Goal: Information Seeking & Learning: Learn about a topic

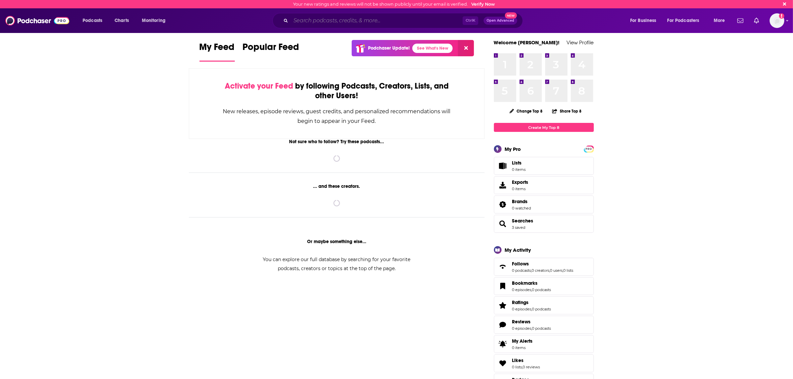
click at [328, 19] on input "Search podcasts, credits, & more..." at bounding box center [377, 20] width 172 height 11
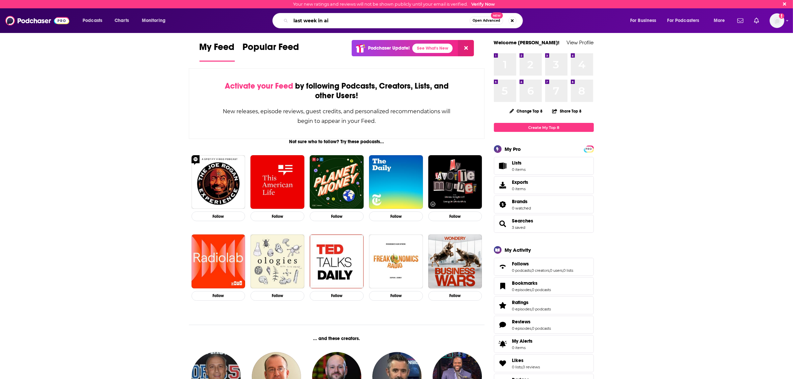
type input "last week in ai"
click at [485, 19] on span "Open Advanced" at bounding box center [487, 20] width 28 height 3
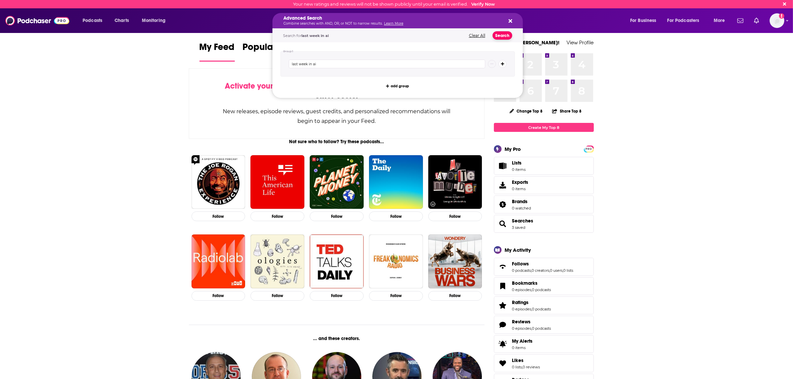
click at [502, 37] on button "Search" at bounding box center [503, 35] width 20 height 8
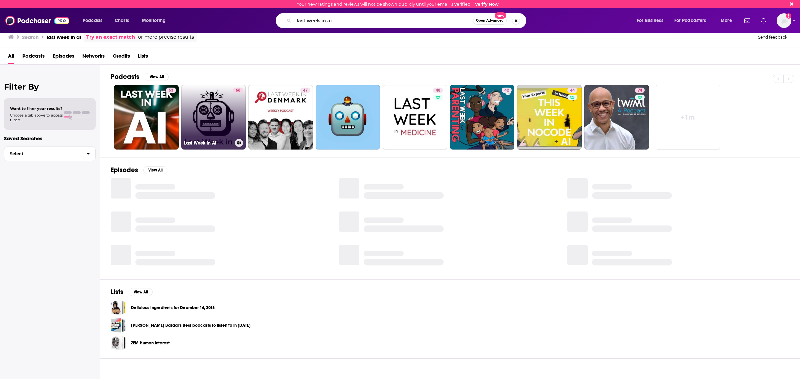
click at [213, 116] on link "66 Last Week in AI" at bounding box center [213, 117] width 65 height 65
